Goal: Information Seeking & Learning: Learn about a topic

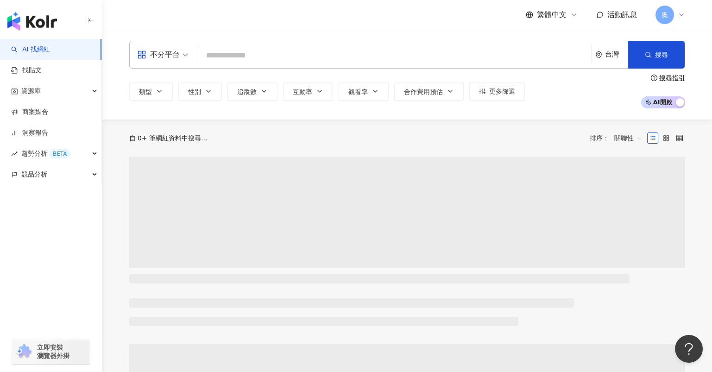
click at [259, 52] on input "search" at bounding box center [394, 56] width 386 height 18
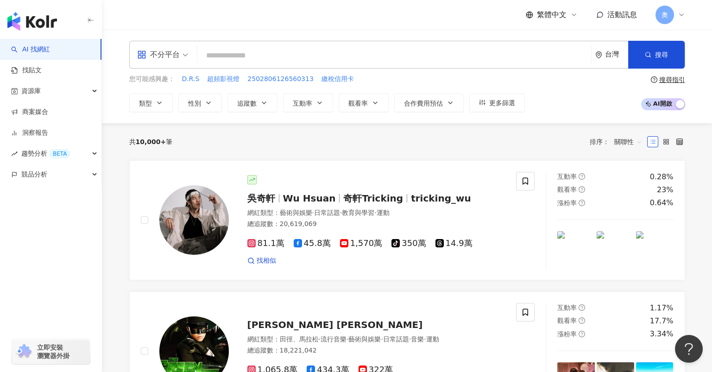
click at [269, 56] on input "search" at bounding box center [394, 56] width 386 height 18
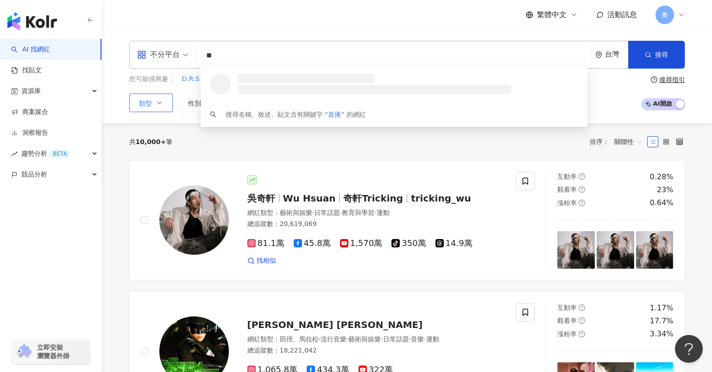
type input "**"
click at [156, 108] on button "類型" at bounding box center [151, 103] width 44 height 19
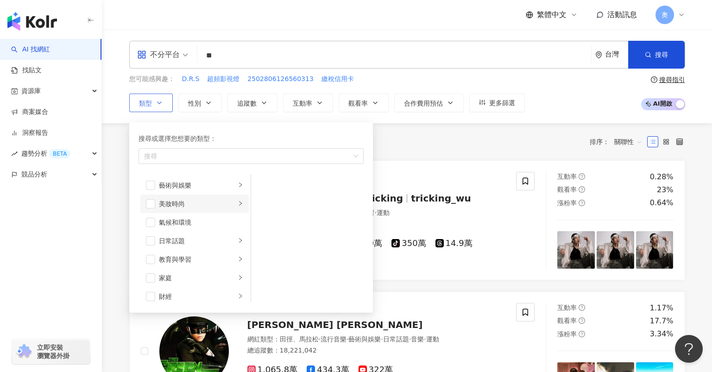
click at [154, 203] on span "button" at bounding box center [150, 203] width 9 height 9
click at [257, 99] on button "追蹤數" at bounding box center [252, 103] width 50 height 19
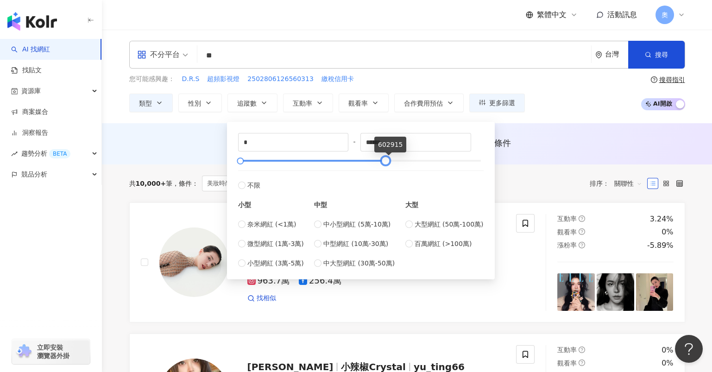
type input "******"
drag, startPoint x: 483, startPoint y: 160, endPoint x: 377, endPoint y: 163, distance: 105.7
click at [377, 163] on div at bounding box center [374, 160] width 5 height 5
type input "******"
drag, startPoint x: 240, startPoint y: 160, endPoint x: 347, endPoint y: 164, distance: 106.6
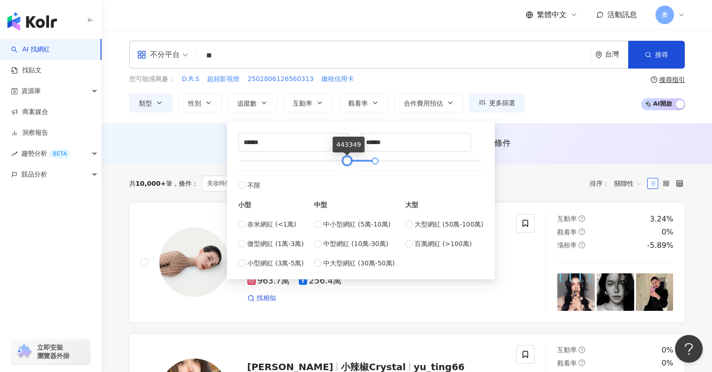
click at [347, 163] on div at bounding box center [346, 160] width 5 height 5
type input "******"
drag, startPoint x: 375, startPoint y: 159, endPoint x: 389, endPoint y: 164, distance: 15.4
click at [389, 163] on div at bounding box center [389, 160] width 5 height 5
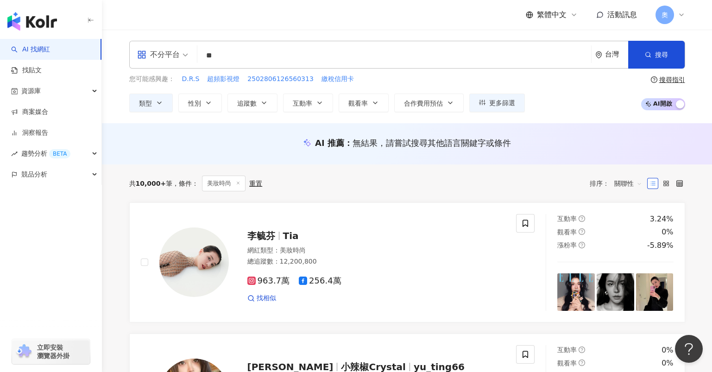
click at [572, 108] on div "您可能感興趣： D.R.S 超頻影視燈 2502806126560313 繳稅信用卡 類型 性別 追蹤數 互動率 觀看率 合作費用預估 更多篩選 ******…" at bounding box center [407, 93] width 556 height 38
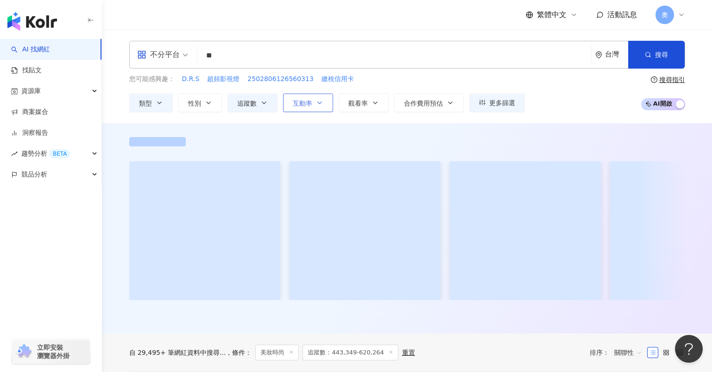
click at [320, 107] on button "互動率" at bounding box center [308, 103] width 50 height 19
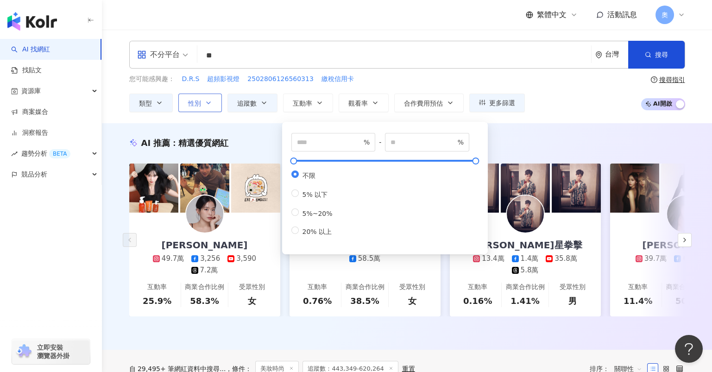
click at [203, 104] on button "性別" at bounding box center [200, 103] width 44 height 19
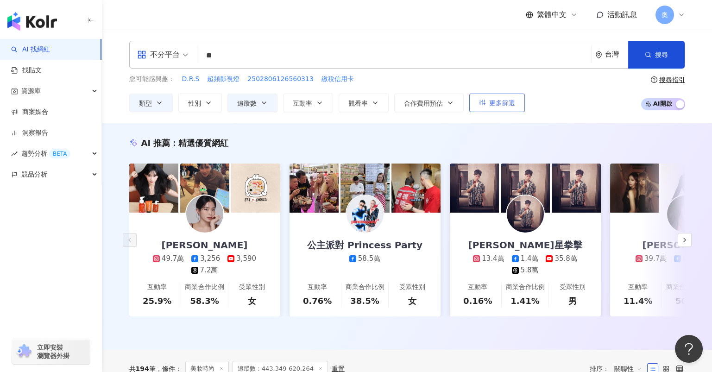
click at [507, 103] on span "更多篩選" at bounding box center [502, 102] width 26 height 7
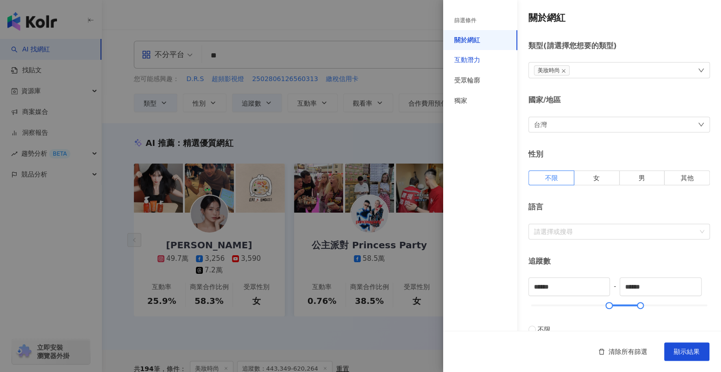
click at [474, 62] on div "互動潛力" at bounding box center [467, 60] width 26 height 9
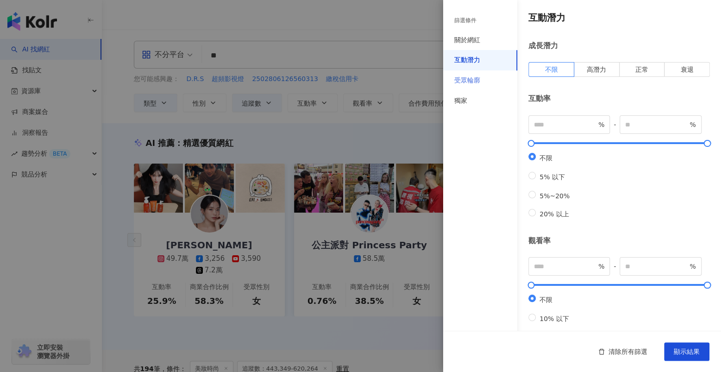
click at [468, 85] on div "受眾輪廓" at bounding box center [480, 80] width 74 height 20
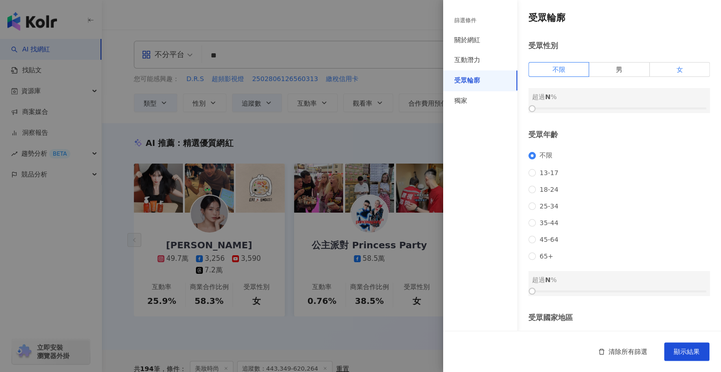
click at [676, 68] on span "女" at bounding box center [679, 69] width 6 height 7
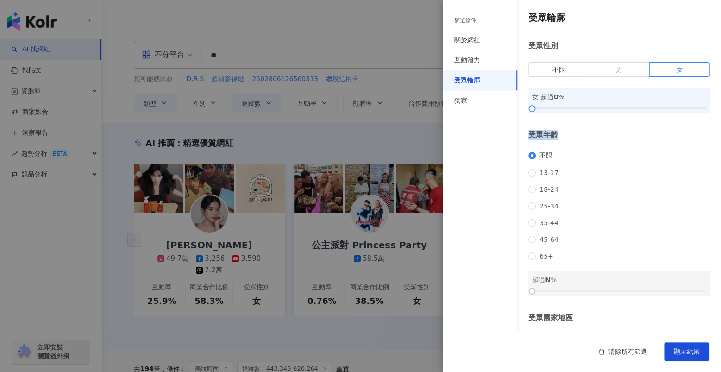
drag, startPoint x: 587, startPoint y: 113, endPoint x: 599, endPoint y: 108, distance: 12.9
click at [599, 108] on div "受眾輪廓 受眾性別 不限 男 女 女 超過 0 % 受眾年齡 不限 13-17 18-24 25-34 35-44 45-64 65+ 超過 N % 受眾國家…" at bounding box center [582, 198] width 278 height 397
click at [600, 107] on div at bounding box center [619, 109] width 174 height 6
click at [615, 106] on div at bounding box center [619, 109] width 174 height 6
click at [683, 354] on span "顯示結果" at bounding box center [687, 351] width 26 height 7
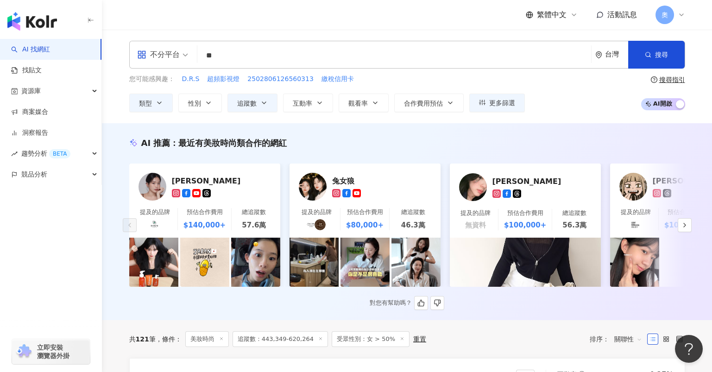
scroll to position [61, 0]
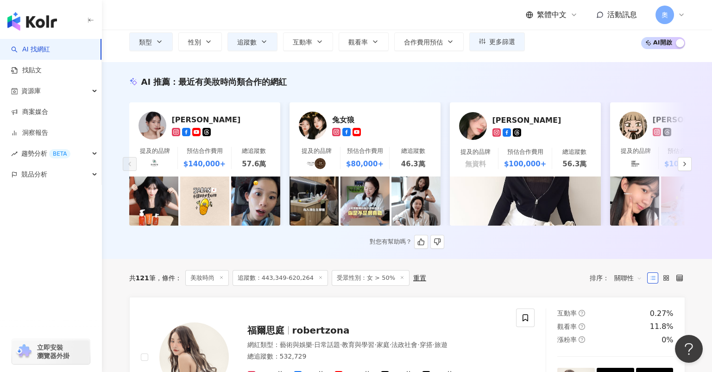
click at [183, 119] on div "王安蕾" at bounding box center [218, 119] width 93 height 9
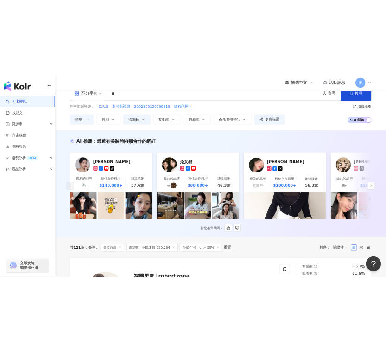
scroll to position [0, 0]
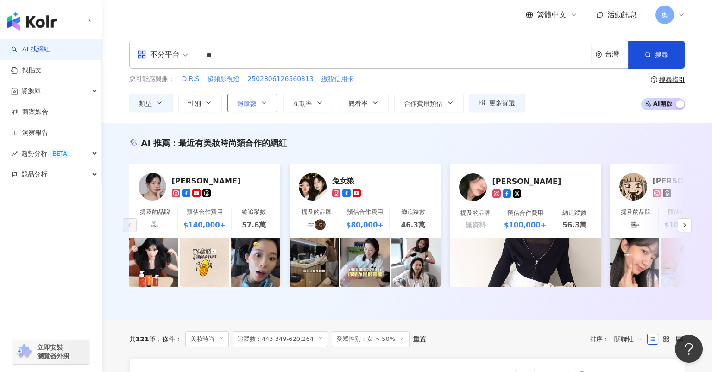
click at [251, 104] on span "追蹤數" at bounding box center [246, 103] width 19 height 7
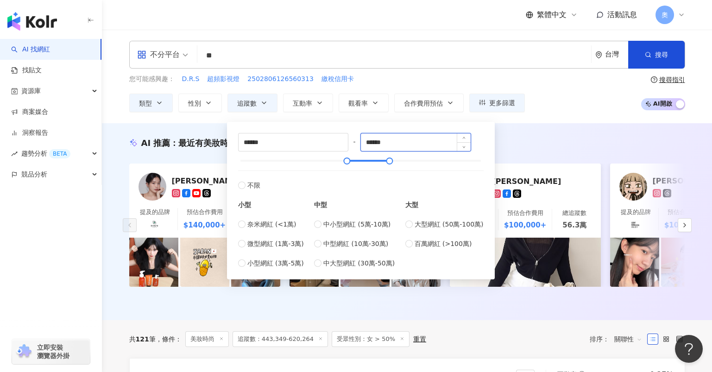
click at [375, 145] on input "******" at bounding box center [416, 142] width 110 height 18
type input "*****"
drag, startPoint x: 346, startPoint y: 160, endPoint x: 250, endPoint y: 165, distance: 96.9
click at [250, 163] on div at bounding box center [249, 160] width 5 height 5
type input "*****"
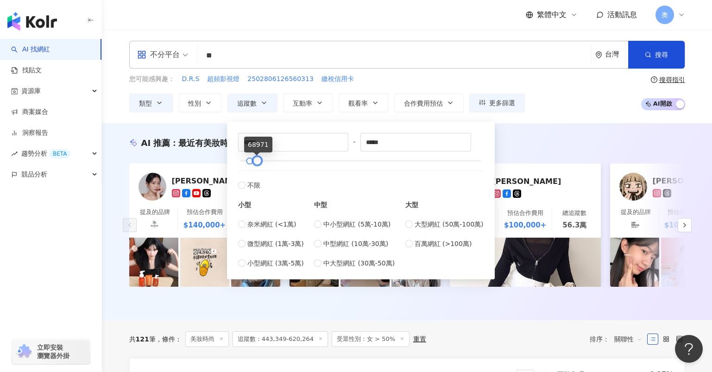
drag, startPoint x: 389, startPoint y: 162, endPoint x: 257, endPoint y: 161, distance: 132.9
click at [257, 161] on div at bounding box center [256, 160] width 5 height 5
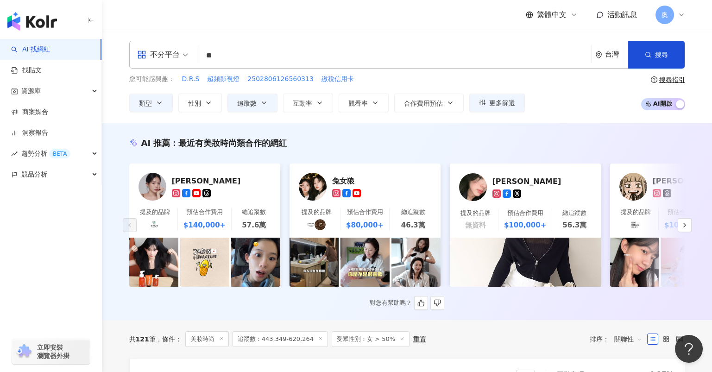
click at [555, 138] on div "AI 推薦 ： 最近有美妝時尚類合作的網紅" at bounding box center [407, 143] width 556 height 12
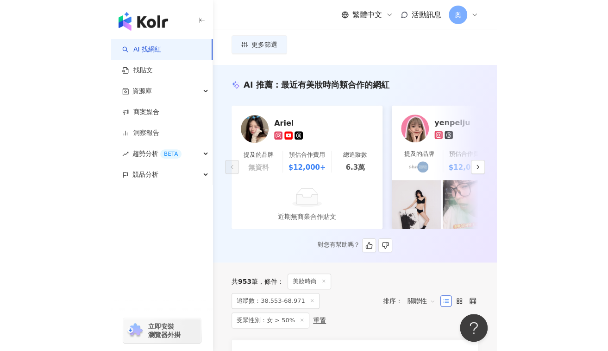
scroll to position [107, 0]
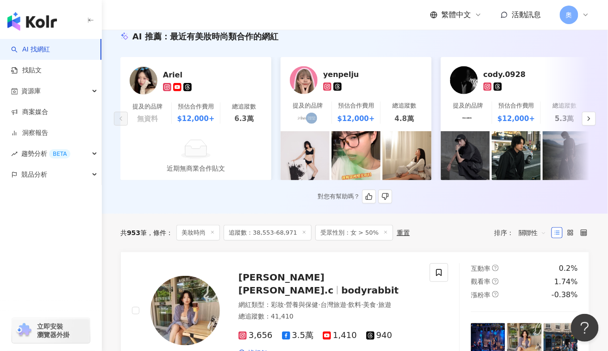
click at [303, 78] on img at bounding box center [304, 80] width 28 height 28
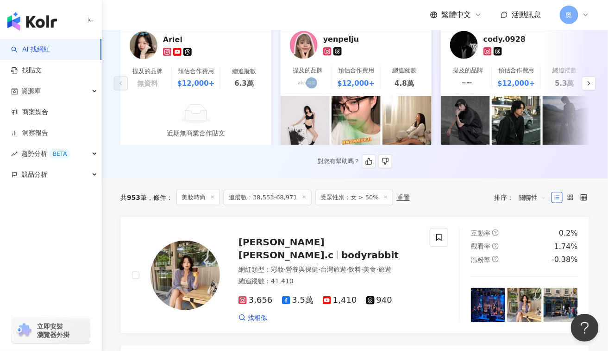
scroll to position [230, 0]
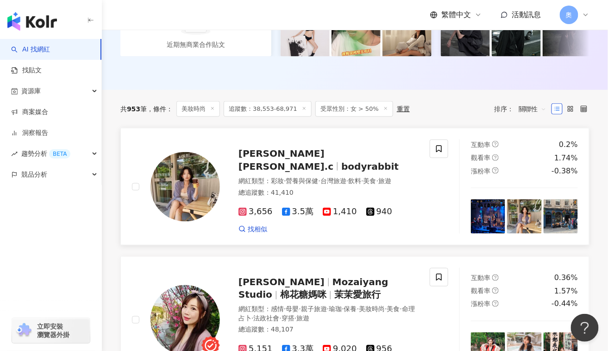
click at [341, 166] on span "bodyrabbit" at bounding box center [369, 166] width 57 height 11
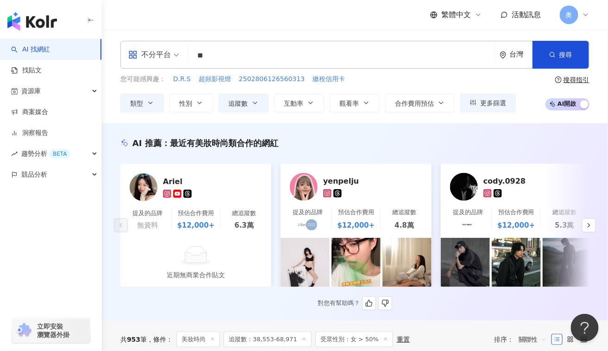
click at [301, 198] on img at bounding box center [304, 187] width 28 height 28
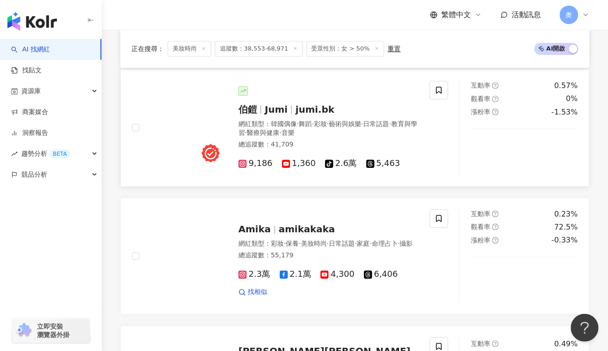
scroll to position [555, 0]
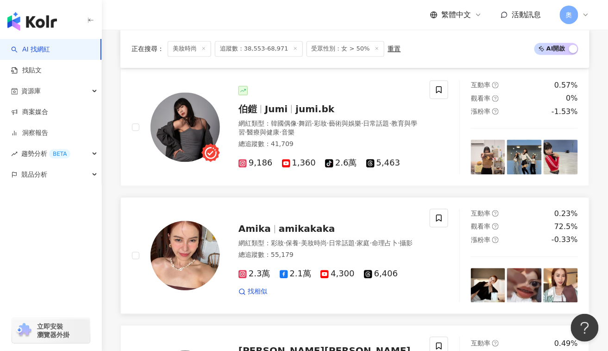
click at [293, 230] on span "amikakaka" at bounding box center [307, 228] width 56 height 11
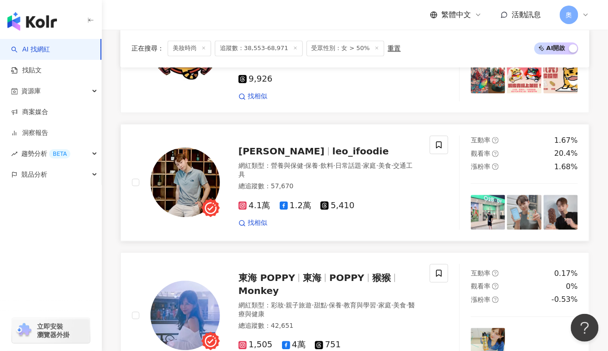
scroll to position [1667, 0]
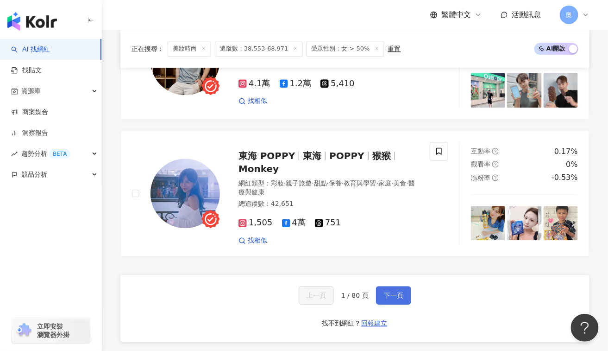
click at [403, 297] on button "下一頁" at bounding box center [393, 295] width 35 height 19
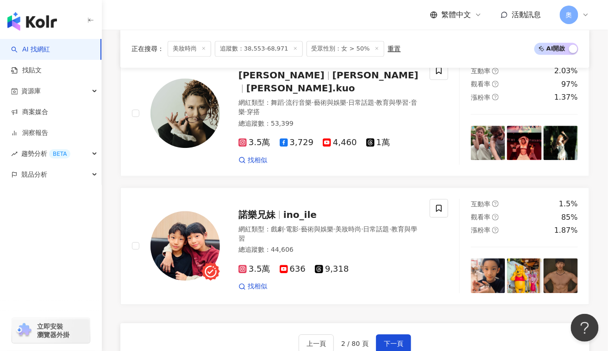
scroll to position [1717, 0]
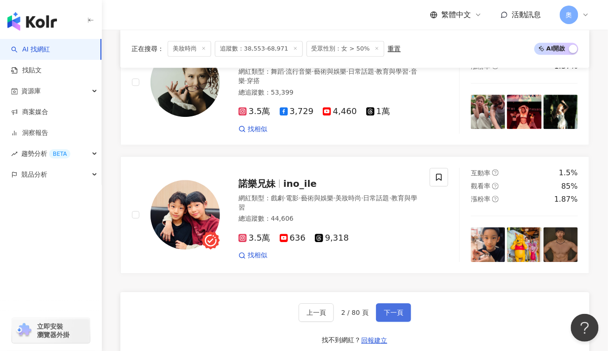
click at [384, 308] on span "下一頁" at bounding box center [393, 311] width 19 height 7
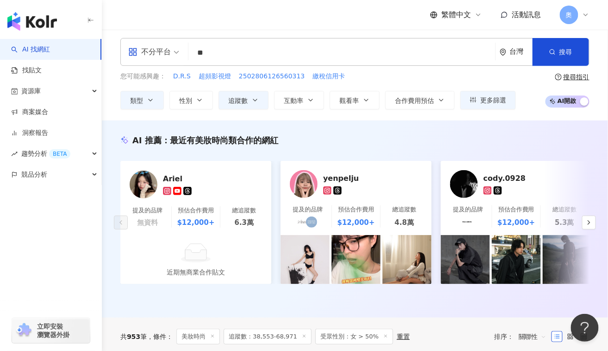
scroll to position [0, 0]
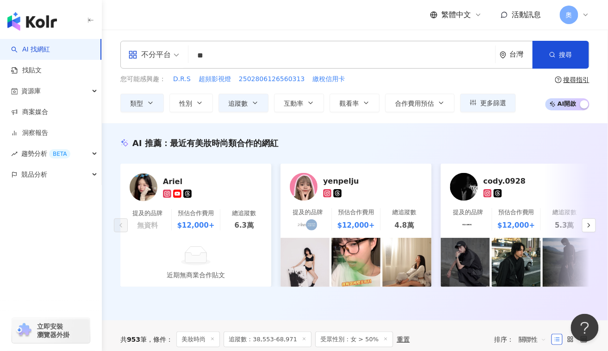
click at [250, 55] on input "**" at bounding box center [342, 56] width 300 height 18
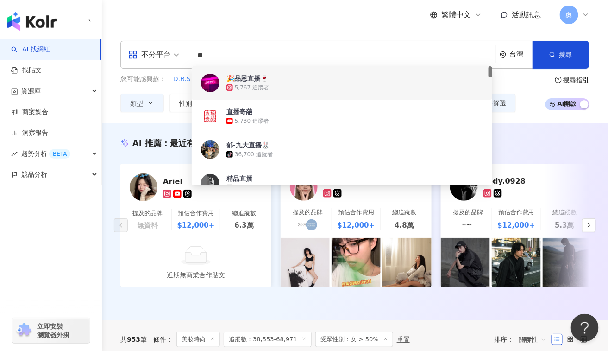
click at [344, 50] on input "**" at bounding box center [342, 56] width 300 height 18
click at [573, 59] on button "搜尋" at bounding box center [561, 55] width 56 height 28
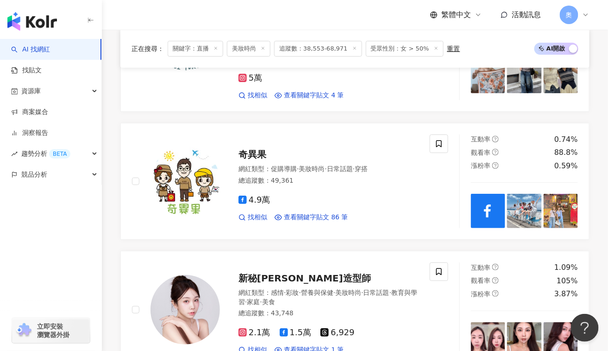
scroll to position [988, 0]
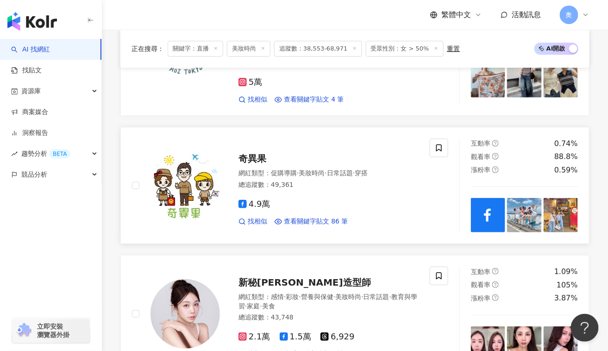
click at [259, 153] on span "奇異果" at bounding box center [253, 158] width 28 height 11
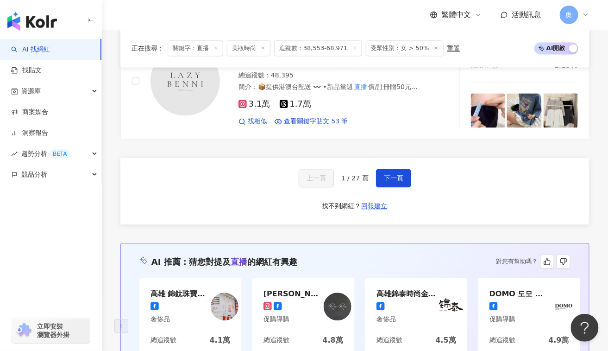
scroll to position [1605, 0]
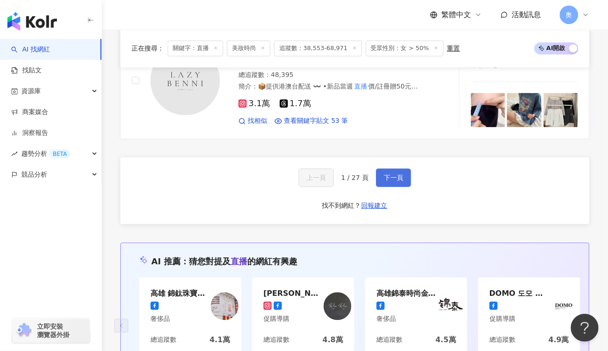
click at [391, 174] on span "下一頁" at bounding box center [393, 177] width 19 height 7
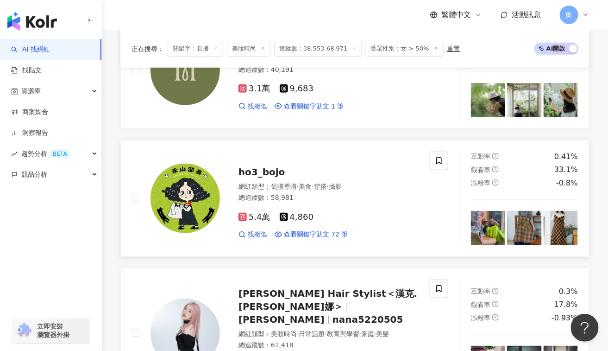
scroll to position [248, 0]
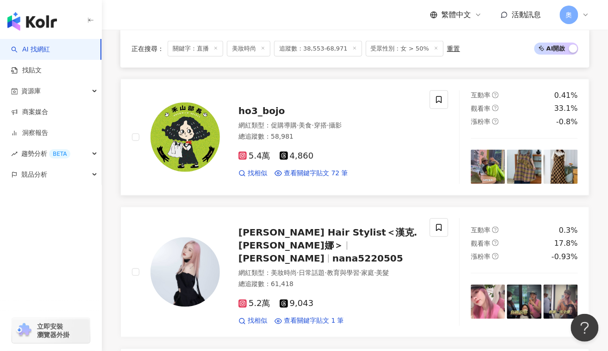
click at [260, 106] on span "ho3_bojo" at bounding box center [262, 110] width 47 height 11
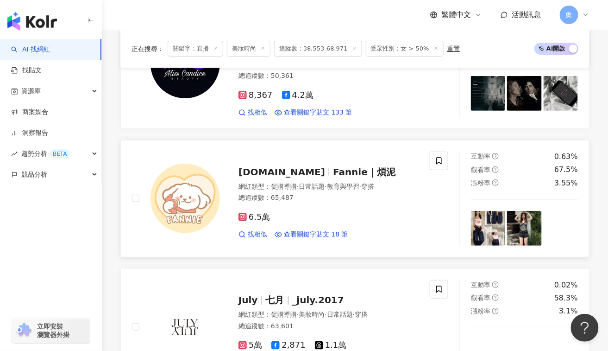
scroll to position [1113, 0]
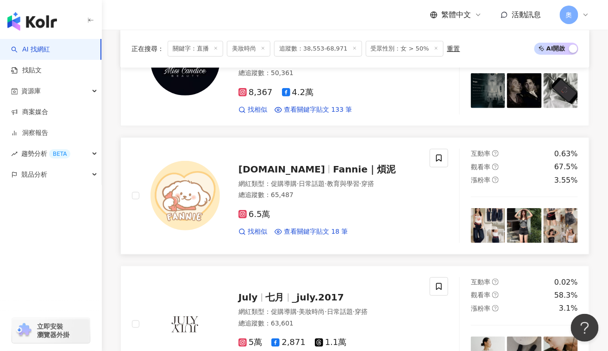
click at [335, 163] on span "Fannie｜煩泥" at bounding box center [364, 168] width 63 height 11
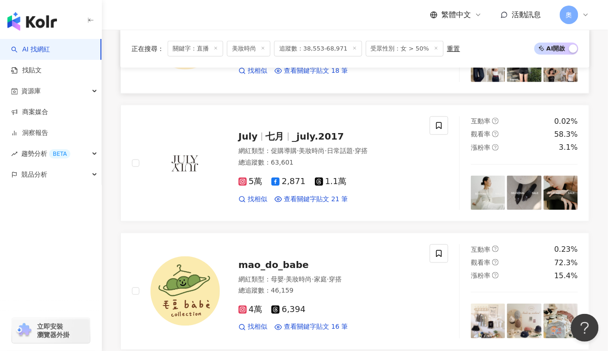
scroll to position [1298, 0]
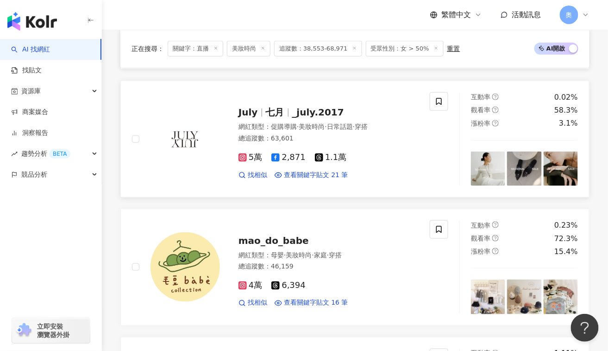
click at [313, 107] on span "_july.2017" at bounding box center [318, 112] width 52 height 11
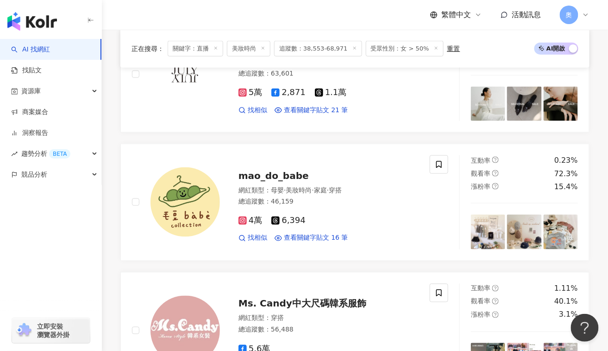
scroll to position [1544, 0]
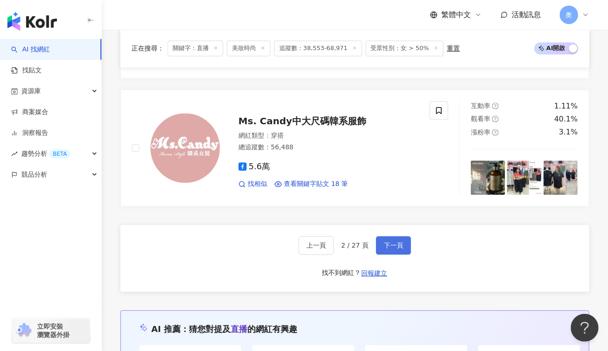
click at [392, 236] on button "下一頁" at bounding box center [393, 245] width 35 height 19
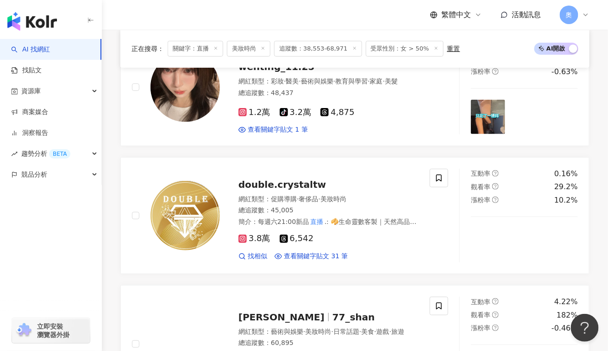
scroll to position [1051, 0]
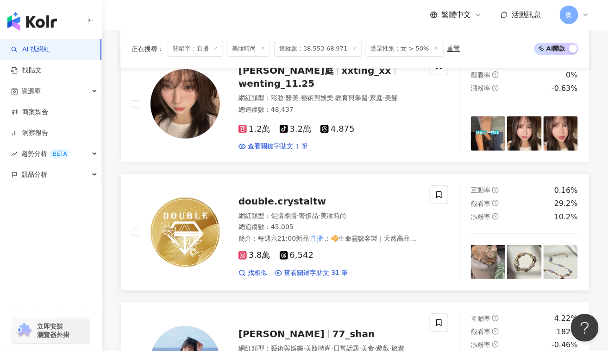
click at [297, 196] on span "double.crystaltw" at bounding box center [283, 200] width 88 height 11
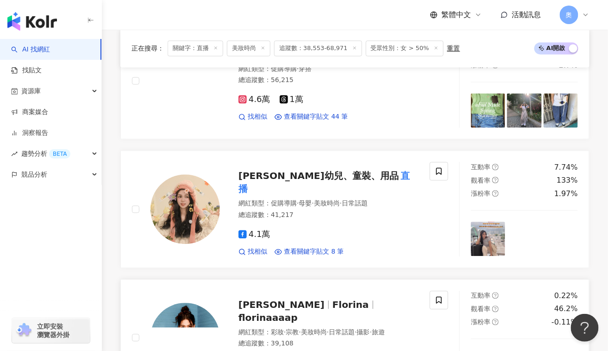
scroll to position [557, 0]
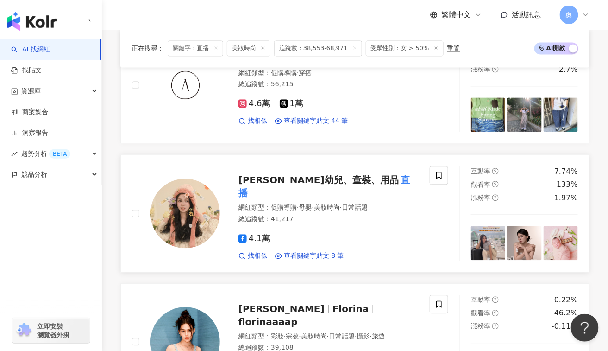
click at [299, 181] on span "B.B Irene比比愛妮-嬰幼兒、童裝、用品" at bounding box center [319, 179] width 160 height 11
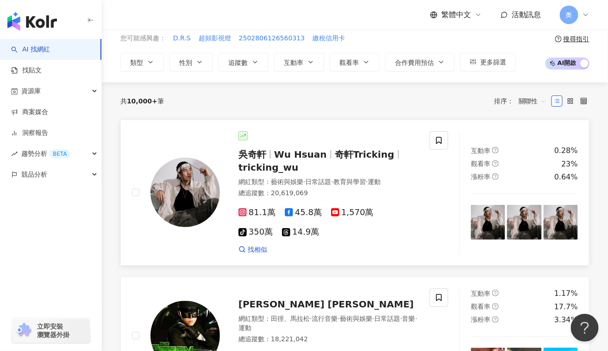
scroll to position [61, 0]
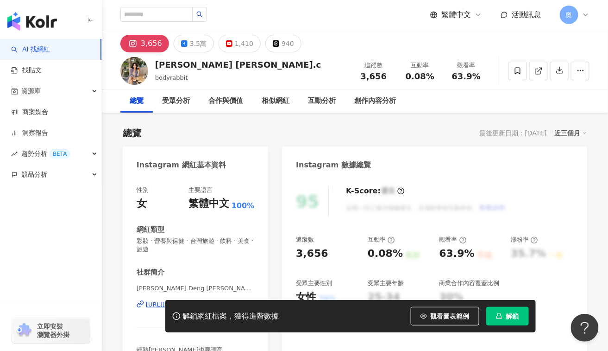
scroll to position [61, 0]
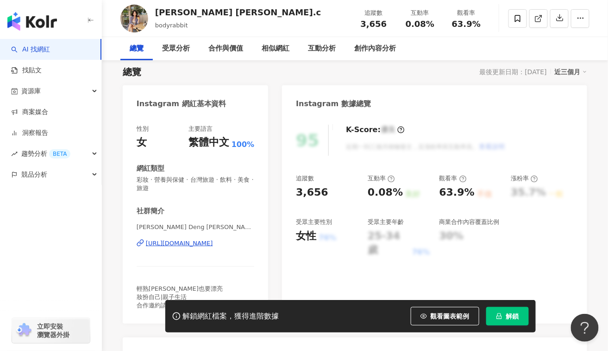
drag, startPoint x: 188, startPoint y: 243, endPoint x: 197, endPoint y: 223, distance: 22.2
click at [188, 243] on div "https://www.instagram.com/bodyrabbit/" at bounding box center [179, 243] width 67 height 8
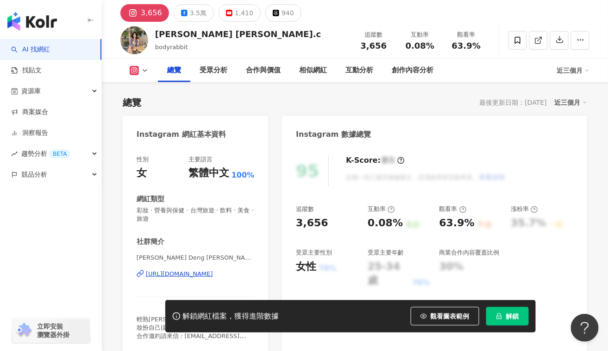
scroll to position [0, 0]
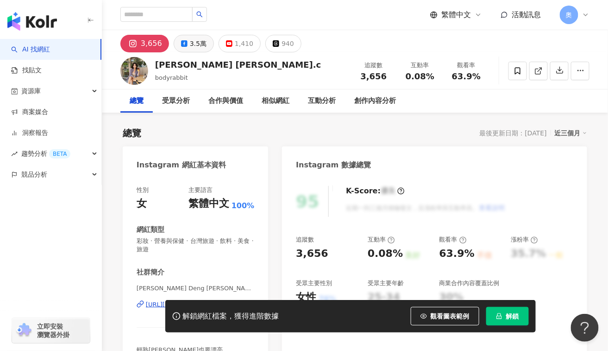
click at [195, 45] on div "3.5萬" at bounding box center [198, 43] width 17 height 13
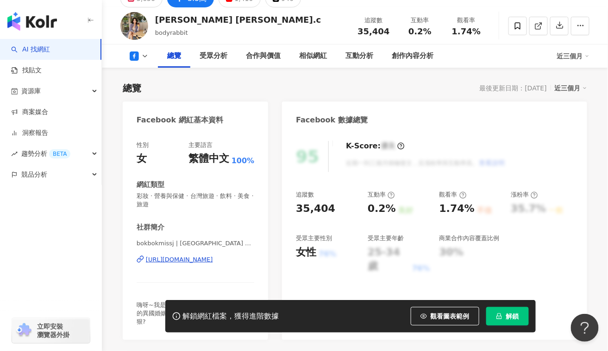
scroll to position [61, 0]
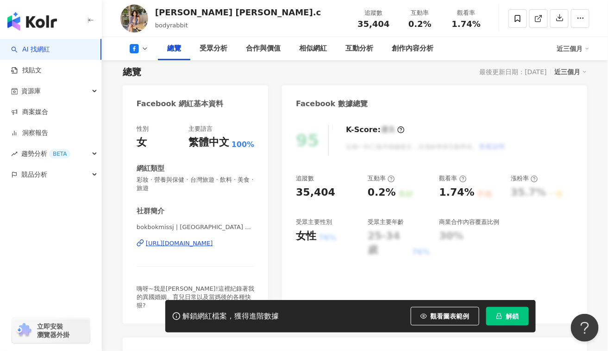
click at [210, 244] on div "https://www.facebook.com/331809353624568" at bounding box center [179, 243] width 67 height 8
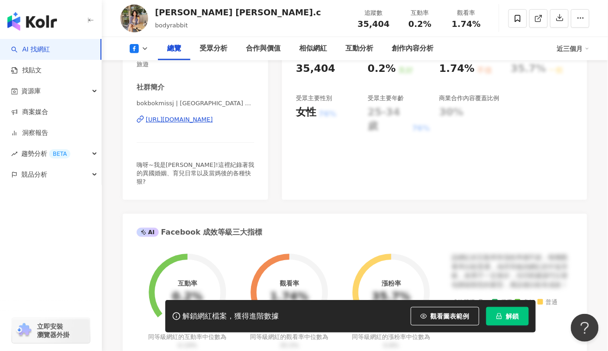
scroll to position [123, 0]
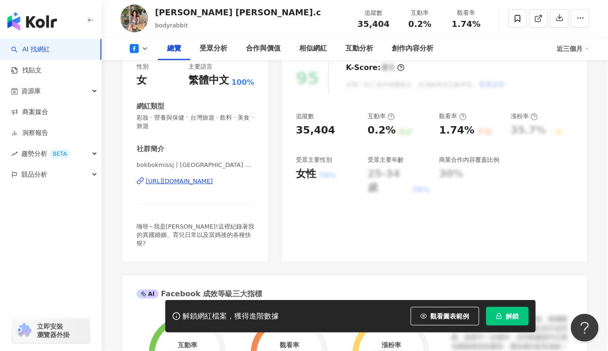
click at [324, 210] on div "95 K-Score : 優良 近期一到三個月積極發文，且漲粉率與互動率高。 查看說明 追蹤數 35,404 互動率 0.2% 良好 觀看率 1.74% 不佳…" at bounding box center [434, 157] width 305 height 208
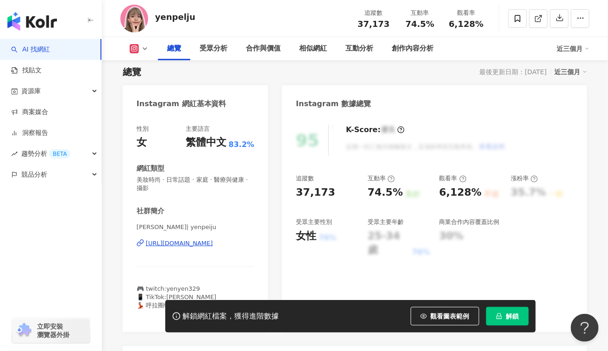
drag, startPoint x: 203, startPoint y: 244, endPoint x: 213, endPoint y: 247, distance: 9.7
click at [203, 244] on div "https://www.instagram.com/yenpeiju/" at bounding box center [179, 243] width 67 height 8
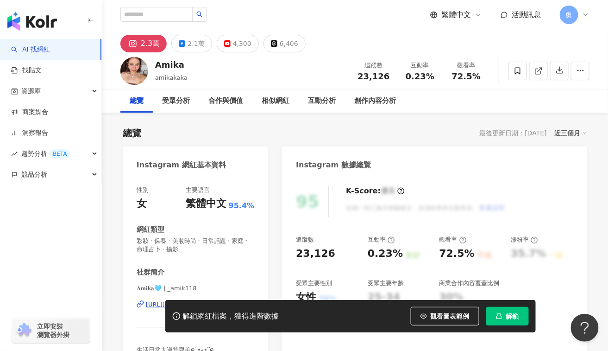
scroll to position [61, 0]
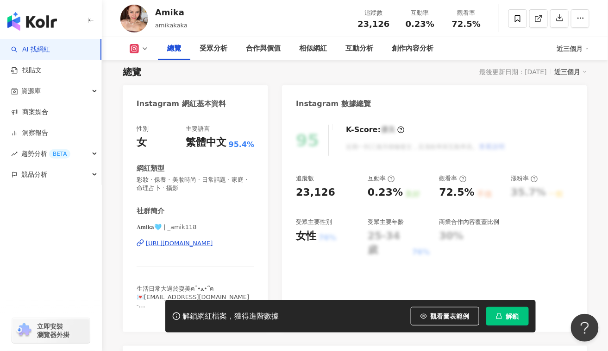
click at [453, 193] on div "72.5%" at bounding box center [456, 192] width 35 height 14
drag, startPoint x: 439, startPoint y: 192, endPoint x: 472, endPoint y: 198, distance: 34.3
click at [472, 198] on div "追蹤數 23,126 互動率 0.23% 良好 觀看率 72.5% 不佳 漲粉率 35.7% 一般 受眾主要性別 女性 76% 受眾主要年齡 25-34 歲 …" at bounding box center [434, 215] width 277 height 83
click at [305, 185] on div "23,126" at bounding box center [315, 192] width 39 height 14
drag, startPoint x: 365, startPoint y: 188, endPoint x: 398, endPoint y: 196, distance: 33.8
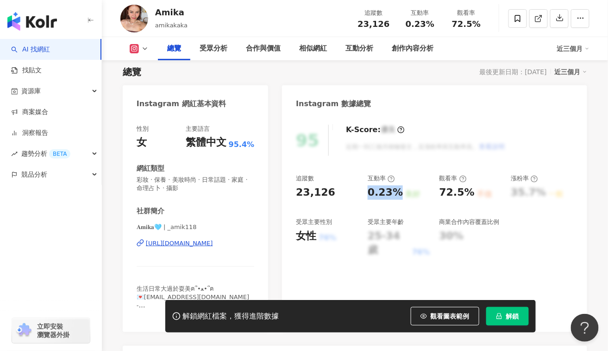
click at [398, 196] on div "追蹤數 23,126 互動率 0.23% 良好 觀看率 72.5% 不佳 漲粉率 35.7% 一般 受眾主要性別 女性 76% 受眾主要年齡 25-34 歲 …" at bounding box center [434, 215] width 277 height 83
copy div "0.23%"
click at [183, 244] on div "https://www.instagram.com/_amik118/" at bounding box center [179, 243] width 67 height 8
click at [134, 47] on rect at bounding box center [134, 48] width 7 height 7
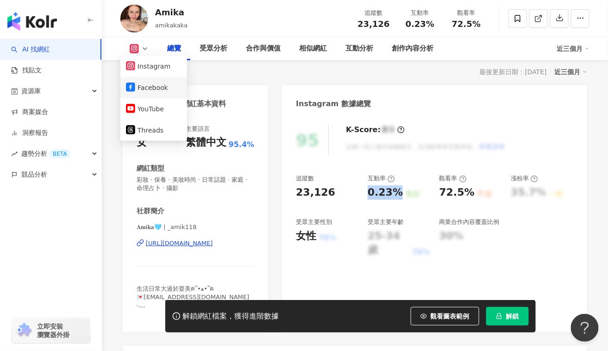
click at [140, 89] on button "Facebook" at bounding box center [154, 87] width 56 height 13
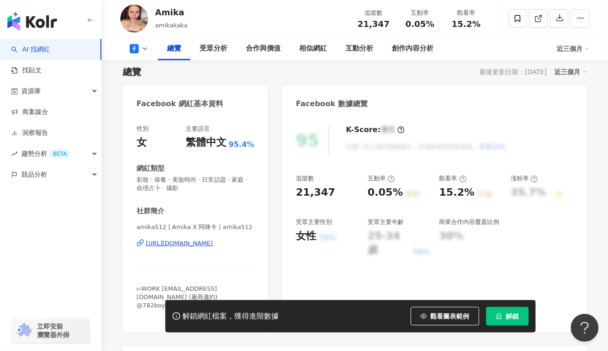
click at [195, 245] on div "https://www.facebook.com/1416210765268754" at bounding box center [179, 243] width 67 height 8
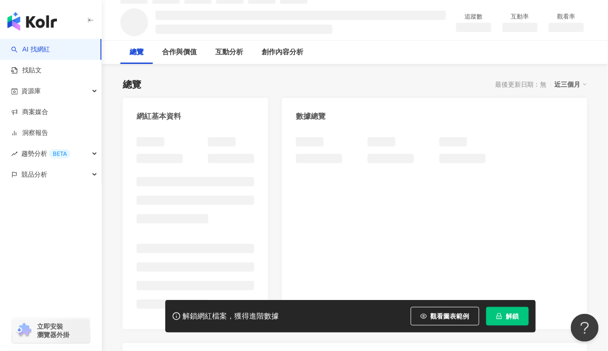
scroll to position [61, 0]
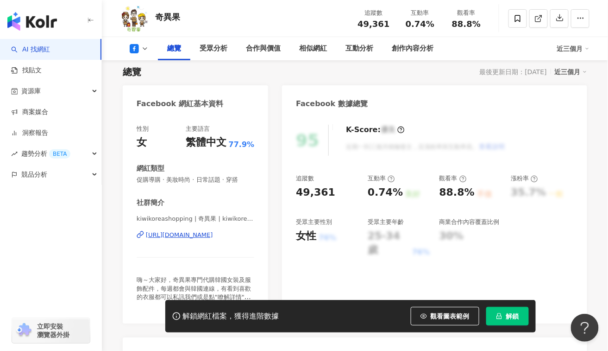
drag, startPoint x: 236, startPoint y: 233, endPoint x: 356, endPoint y: 0, distance: 262.2
click at [213, 233] on div "[URL][DOMAIN_NAME]" at bounding box center [179, 235] width 67 height 8
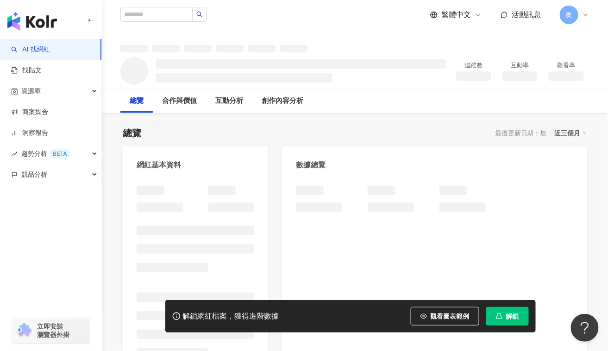
scroll to position [61, 0]
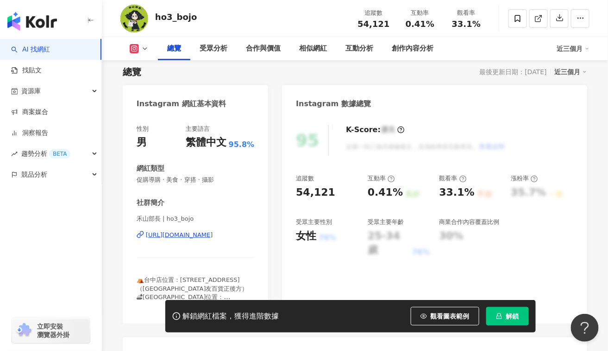
drag, startPoint x: 221, startPoint y: 262, endPoint x: 202, endPoint y: 237, distance: 31.3
click at [202, 237] on div "[URL][DOMAIN_NAME]" at bounding box center [179, 235] width 67 height 8
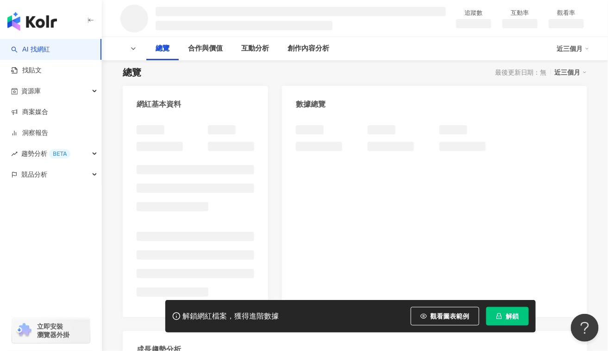
scroll to position [61, 0]
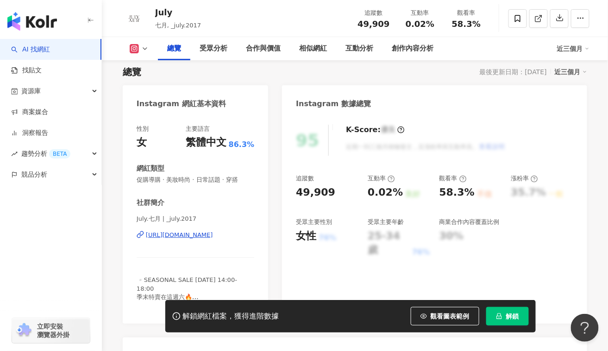
click at [204, 214] on div "July.七月 | _july.2017 [URL][DOMAIN_NAME]" at bounding box center [196, 241] width 118 height 54
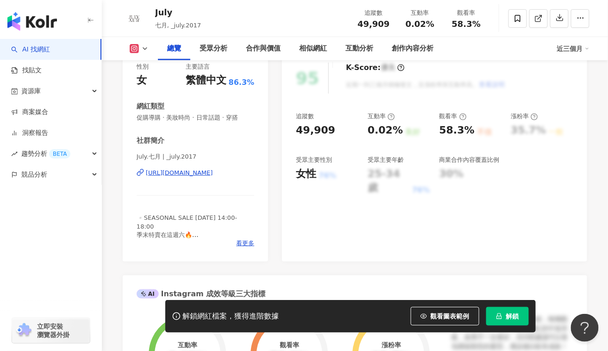
click at [213, 174] on div "[URL][DOMAIN_NAME]" at bounding box center [179, 173] width 67 height 8
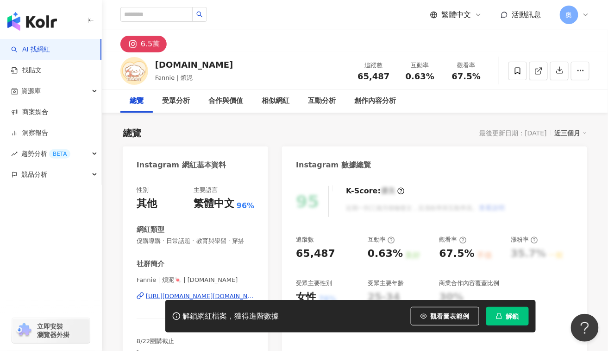
click at [215, 295] on div "[URL][DOMAIN_NAME][DOMAIN_NAME]" at bounding box center [200, 296] width 108 height 8
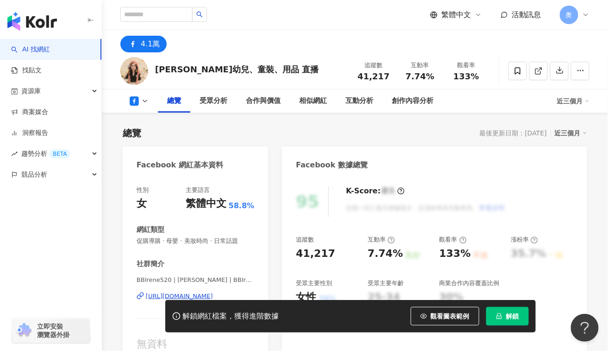
click at [213, 292] on div "[URL][DOMAIN_NAME]" at bounding box center [179, 296] width 67 height 8
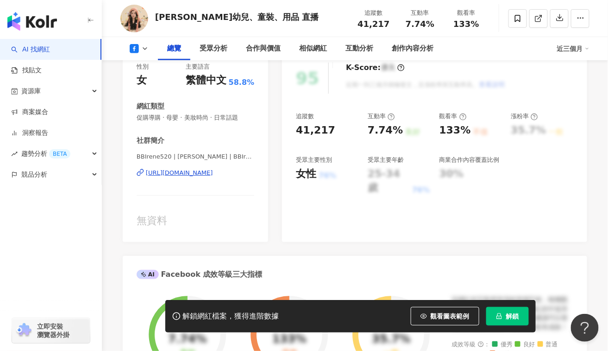
drag, startPoint x: 289, startPoint y: 245, endPoint x: 344, endPoint y: 187, distance: 79.6
drag, startPoint x: 438, startPoint y: 130, endPoint x: 474, endPoint y: 132, distance: 36.7
click at [474, 132] on div "追蹤數 41,217 互動率 7.74% 良好 觀看率 133% 不佳 漲粉率 35.7% 一般 受眾主要性別 女性 76% 受眾主要年齡 25-34 歲 7…" at bounding box center [434, 153] width 277 height 83
copy div "133% 不佳"
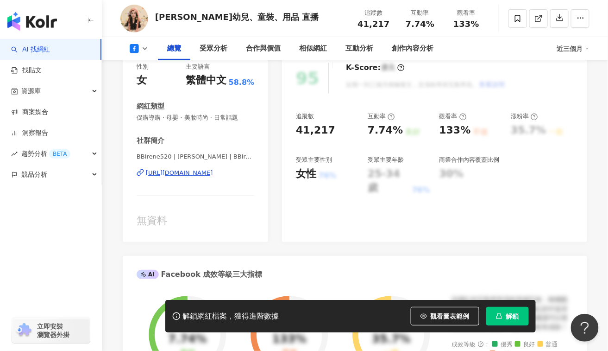
drag, startPoint x: 367, startPoint y: 128, endPoint x: 398, endPoint y: 129, distance: 30.6
click at [398, 129] on div "7.74%" at bounding box center [385, 130] width 35 height 14
copy div "7.74%"
drag, startPoint x: 269, startPoint y: 219, endPoint x: 339, endPoint y: 175, distance: 83.0
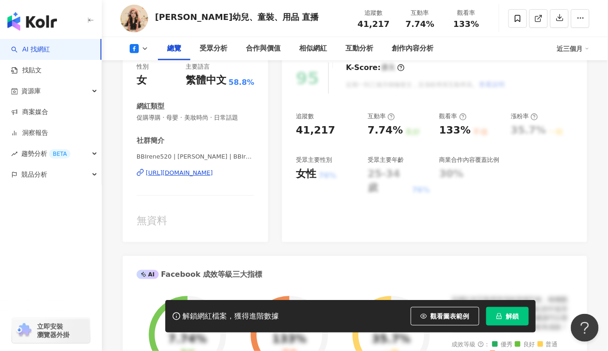
drag, startPoint x: 440, startPoint y: 132, endPoint x: 466, endPoint y: 133, distance: 26.4
click at [466, 133] on div "追蹤數 41,217 互動率 7.74% 良好 觀看率 133% 不佳 漲粉率 35.7% 一般 受眾主要性別 女性 76% 受眾主要年齡 25-34 歲 7…" at bounding box center [434, 153] width 277 height 83
click at [466, 134] on div "133%" at bounding box center [454, 130] width 31 height 14
click at [445, 132] on div "133%" at bounding box center [454, 130] width 31 height 14
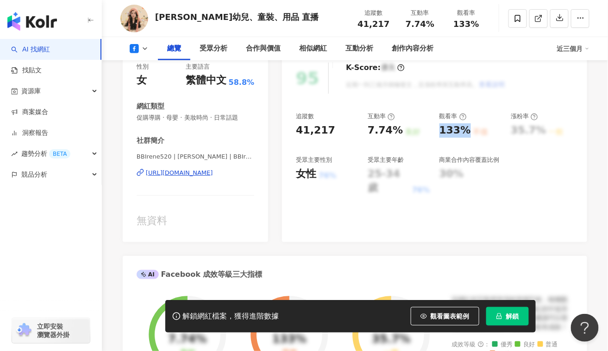
drag, startPoint x: 440, startPoint y: 130, endPoint x: 467, endPoint y: 132, distance: 27.0
click at [467, 132] on div "133%" at bounding box center [454, 130] width 31 height 14
copy div "133%"
